Goal: Task Accomplishment & Management: Manage account settings

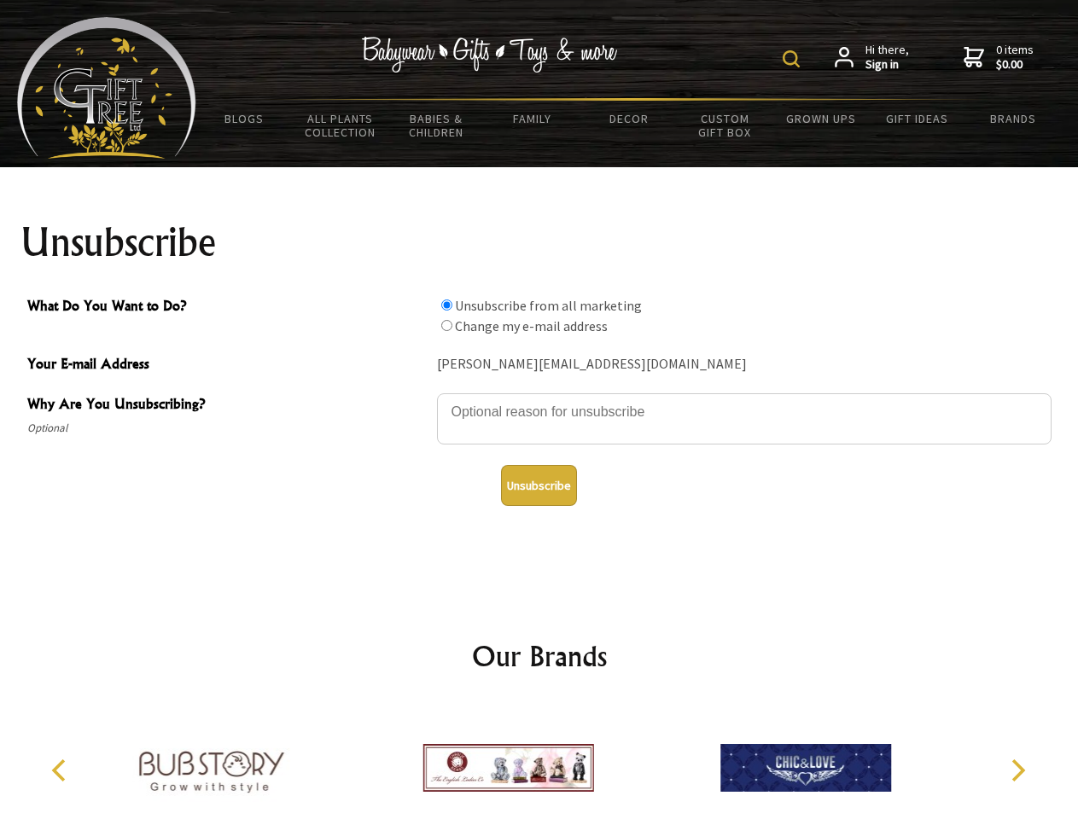
click at [793, 59] on img at bounding box center [790, 58] width 17 height 17
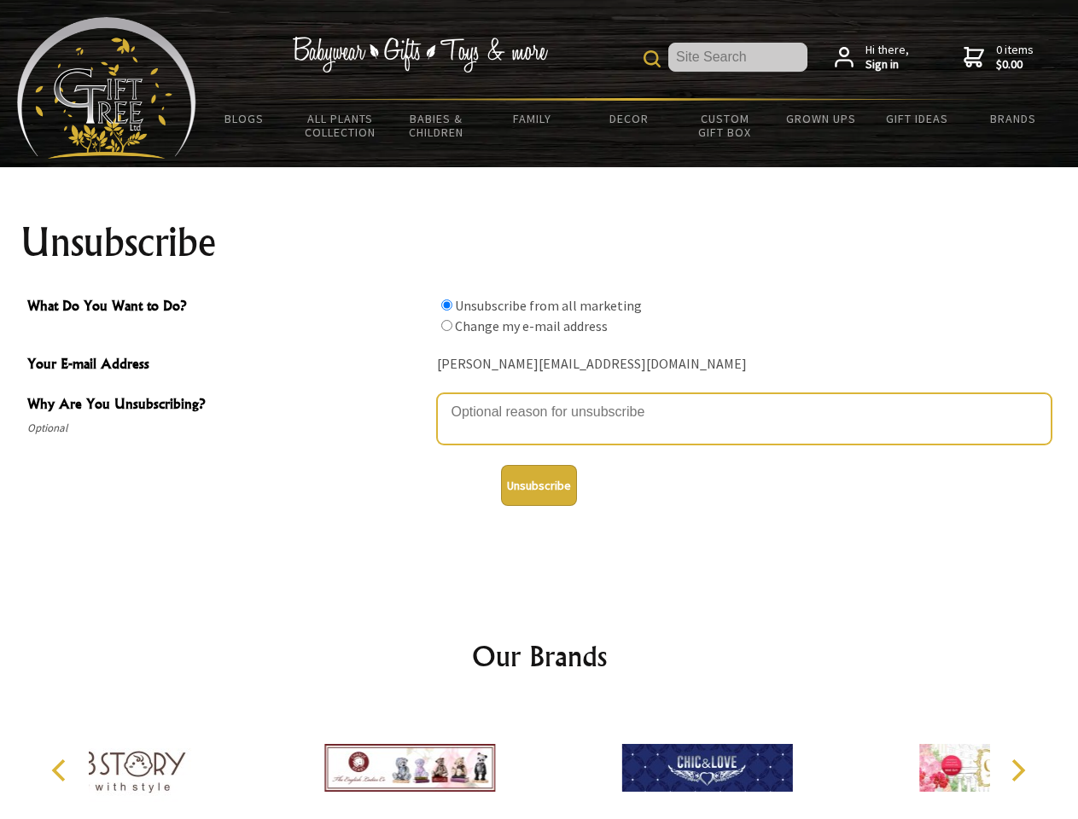
click at [539, 399] on textarea "Why Are You Unsubscribing?" at bounding box center [744, 418] width 614 height 51
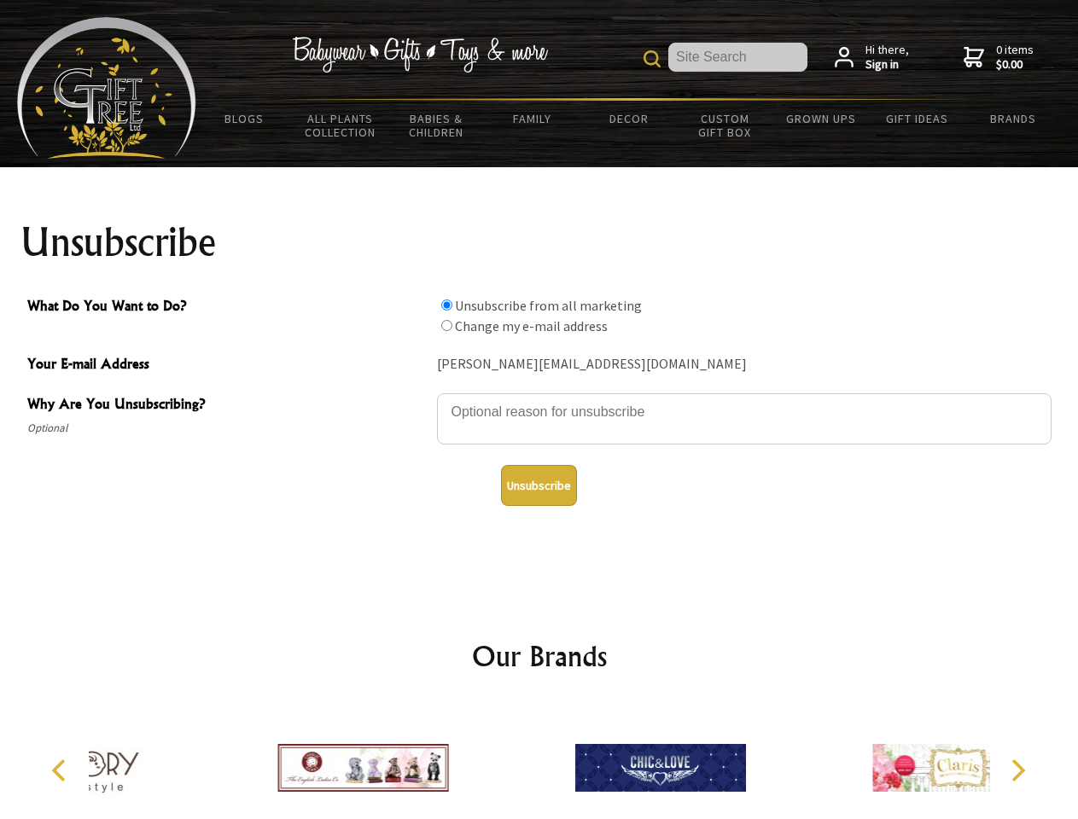
click at [446, 305] on input "What Do You Want to Do?" at bounding box center [446, 304] width 11 height 11
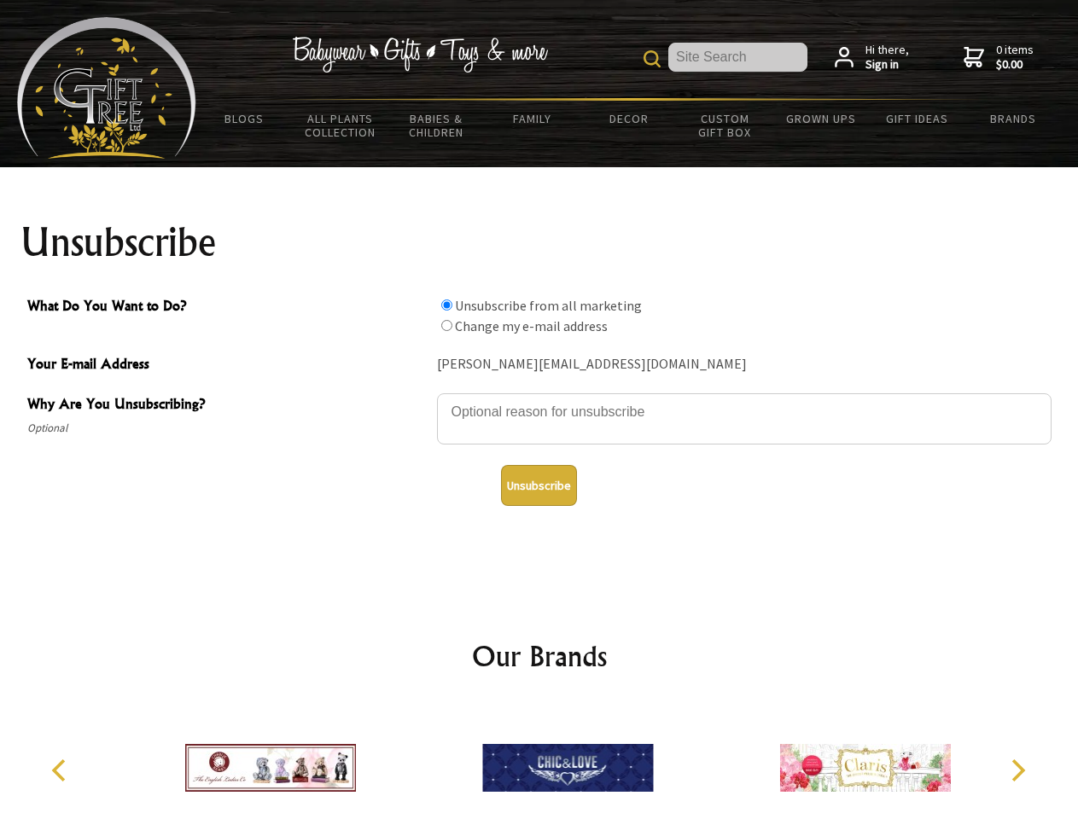
click at [446, 325] on input "What Do You Want to Do?" at bounding box center [446, 325] width 11 height 11
radio input "true"
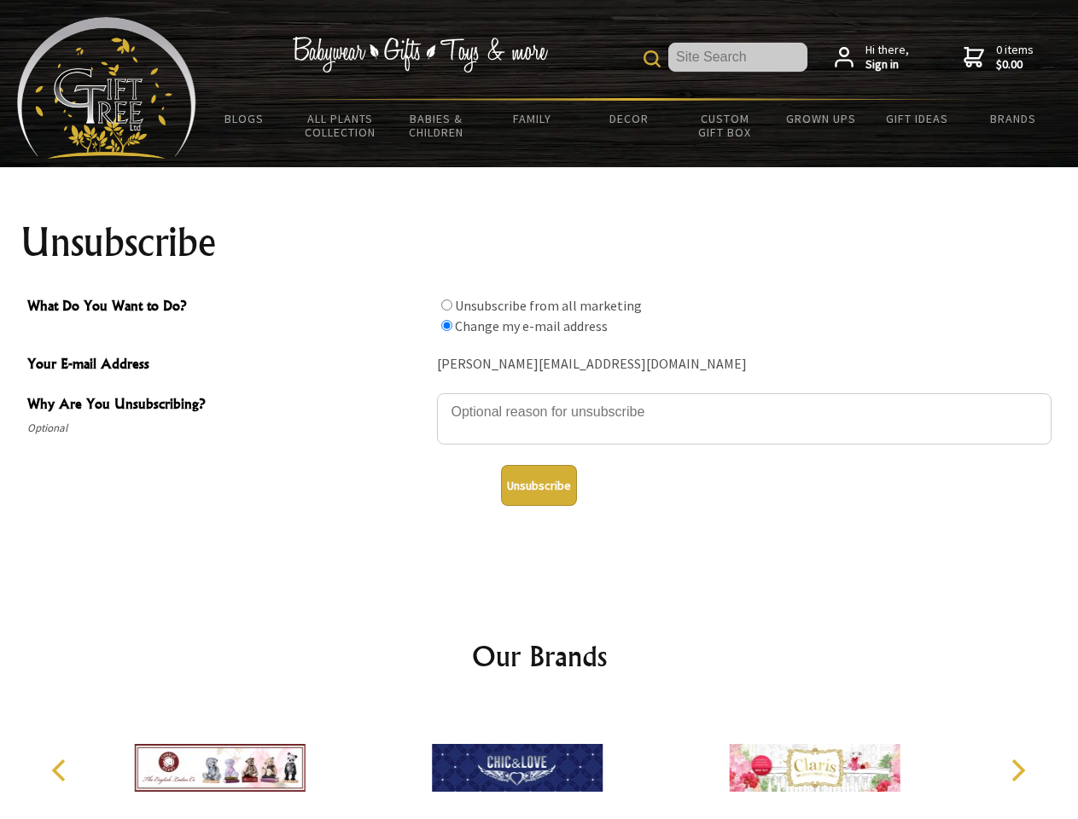
click at [538, 485] on button "Unsubscribe" at bounding box center [539, 485] width 76 height 41
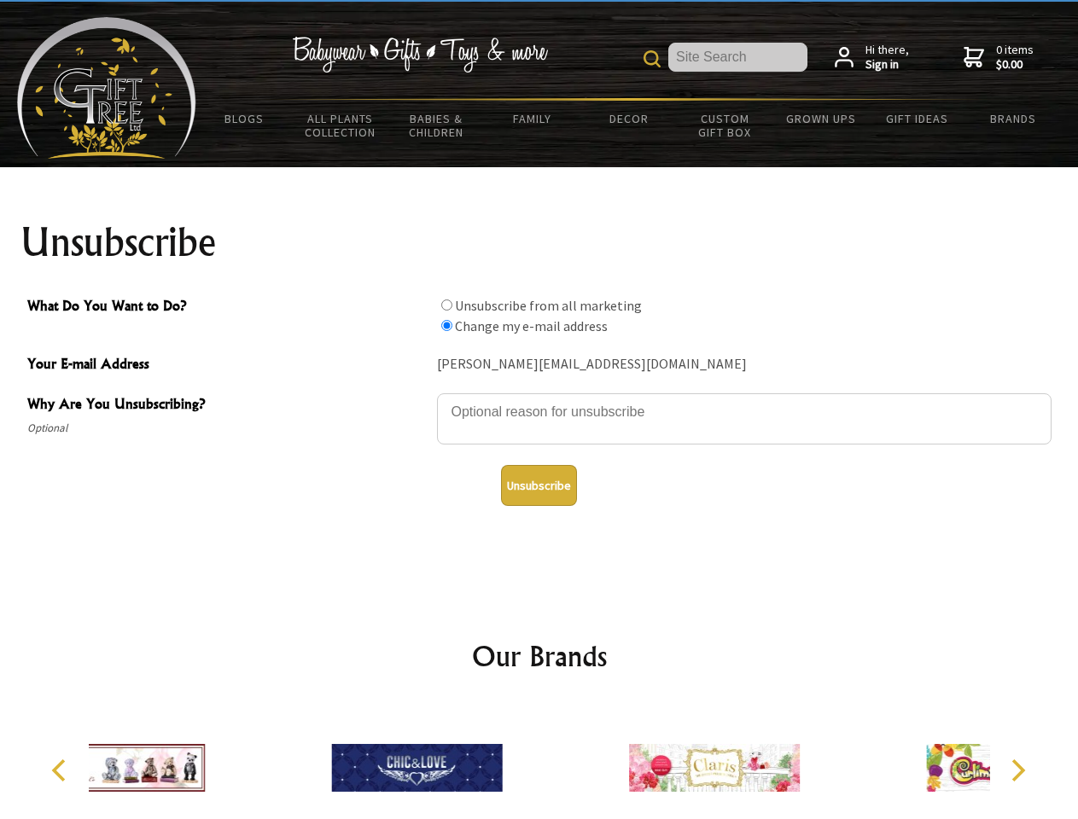
click at [61, 770] on icon "Previous" at bounding box center [60, 770] width 22 height 22
click at [1017, 770] on icon "Next" at bounding box center [1016, 770] width 22 height 22
